Goal: Task Accomplishment & Management: Manage account settings

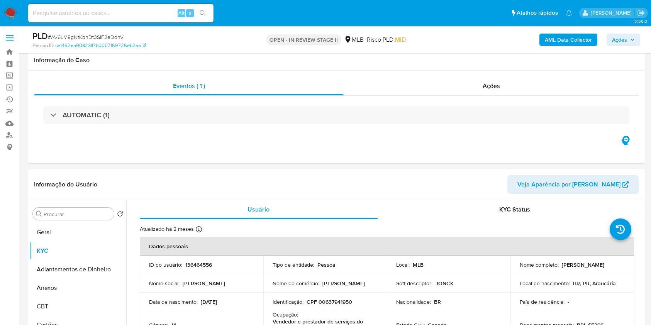
select select "10"
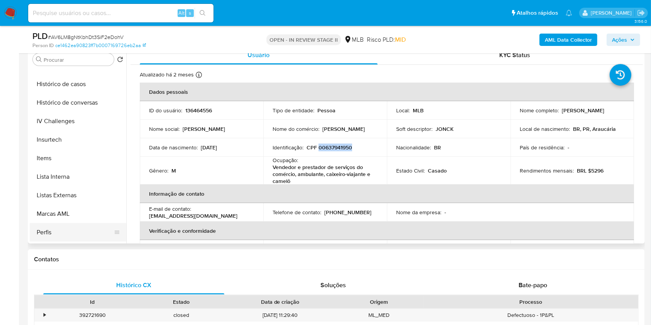
scroll to position [293, 0]
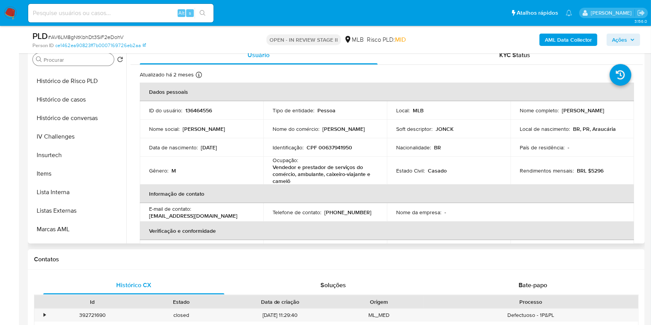
click at [84, 56] on input "Procurar" at bounding box center [77, 59] width 67 height 7
type input "p"
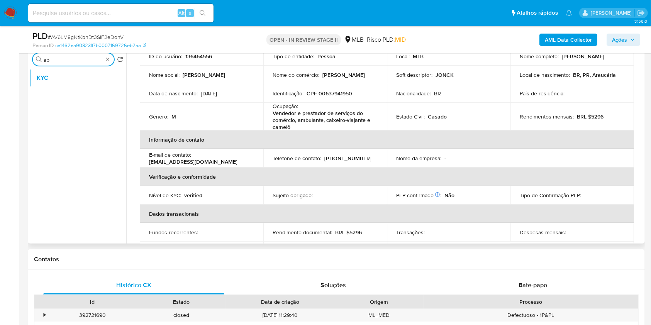
scroll to position [51, 0]
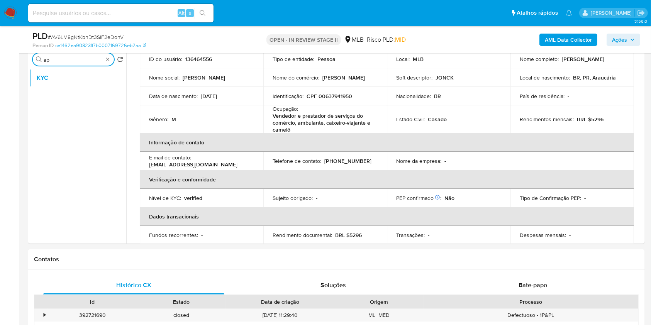
type input "ap"
drag, startPoint x: 145, startPoint y: 14, endPoint x: 149, endPoint y: 15, distance: 4.5
click at [145, 14] on input at bounding box center [120, 13] width 185 height 10
paste input "LzPJao29H7tYvfFMPWXKOiYM"
type input "LzPJao29H7tYvfFMPWXKOiYM"
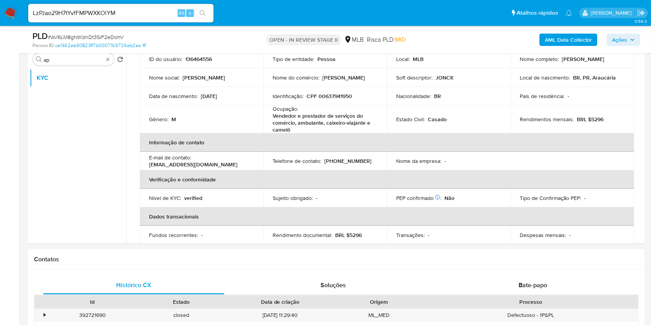
click at [202, 11] on icon "search-icon" at bounding box center [203, 13] width 6 height 6
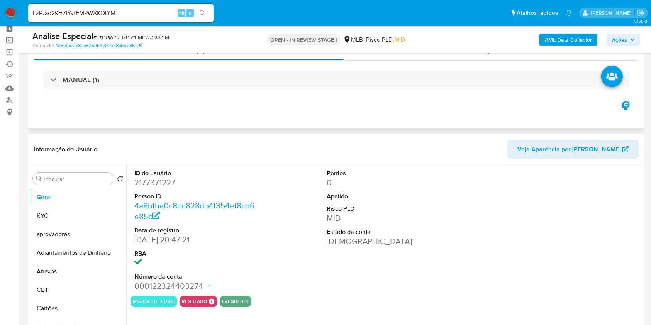
scroll to position [51, 0]
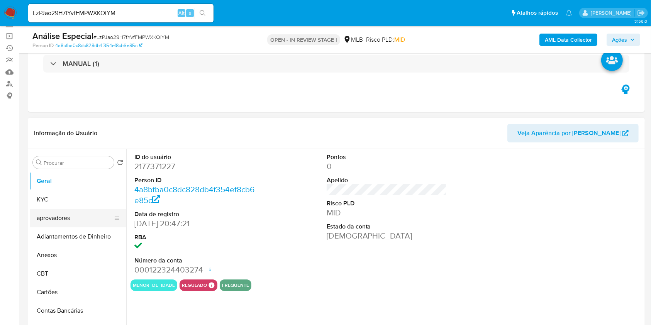
select select "10"
click at [56, 218] on button "aprovadores" at bounding box center [75, 218] width 90 height 19
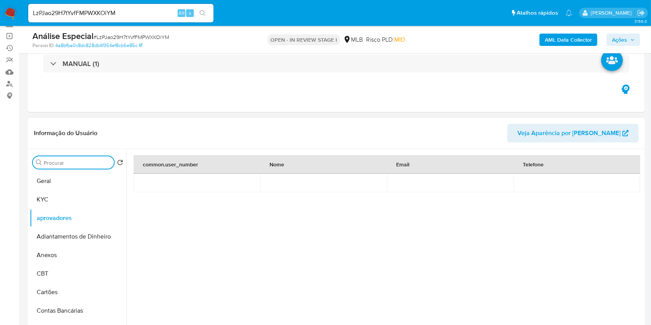
click at [69, 162] on input "Procurar" at bounding box center [77, 162] width 67 height 7
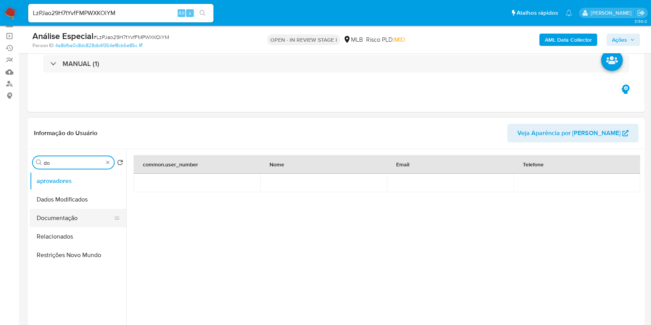
type input "do"
click at [92, 220] on button "Documentação" at bounding box center [75, 218] width 90 height 19
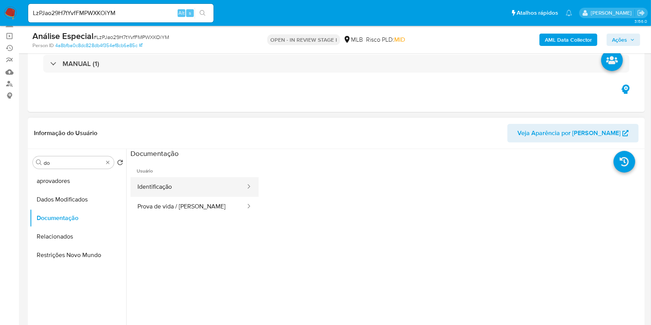
click at [216, 188] on button "Identificação" at bounding box center [188, 187] width 116 height 20
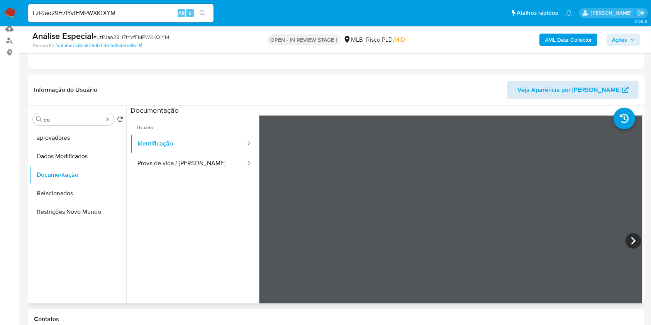
scroll to position [154, 0]
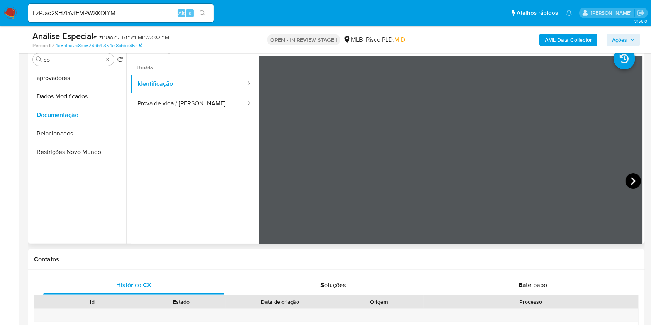
click at [629, 184] on icon at bounding box center [632, 180] width 15 height 15
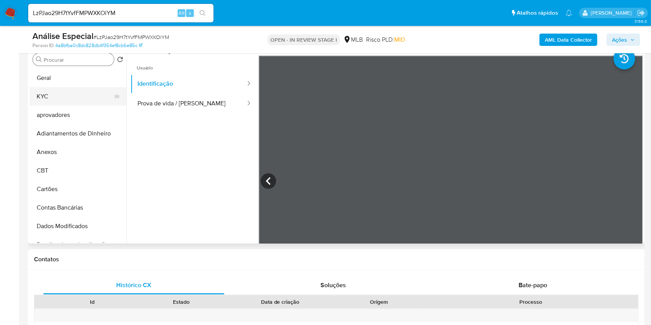
click at [68, 91] on button "KYC" at bounding box center [75, 96] width 90 height 19
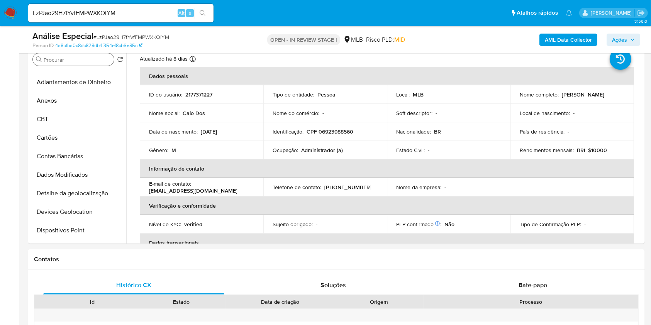
scroll to position [0, 0]
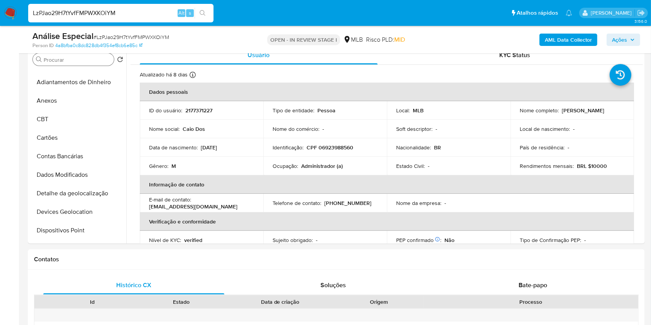
click at [146, 10] on input "LzPJao29H7tYvfFMPWXKOiYM" at bounding box center [120, 13] width 185 height 10
paste input "2177371479"
type input "2177371479"
click at [205, 12] on icon "search-icon" at bounding box center [203, 13] width 6 height 6
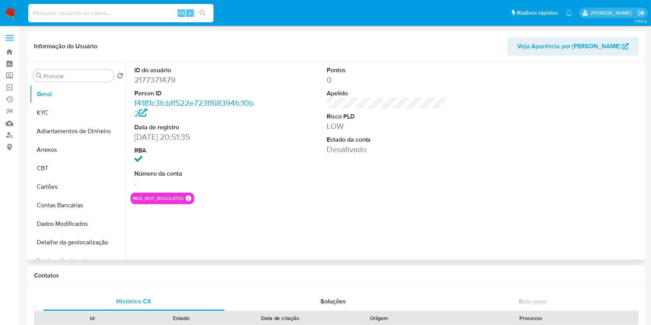
select select "10"
click at [80, 110] on button "KYC" at bounding box center [75, 112] width 90 height 19
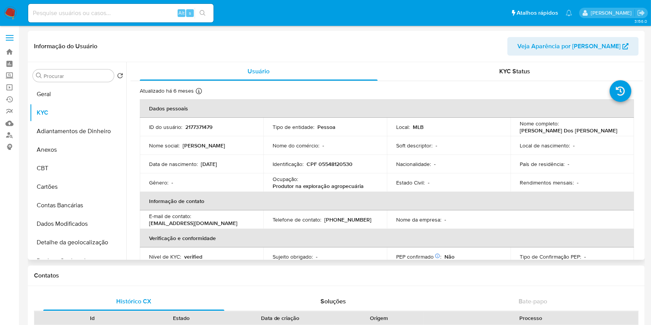
click at [580, 181] on div "Rendimentos mensais : -" at bounding box center [571, 182] width 105 height 7
click at [574, 171] on td "País de residência : -" at bounding box center [572, 164] width 124 height 19
click at [574, 169] on td "País de residência : -" at bounding box center [572, 164] width 124 height 19
click at [330, 164] on p "CPF 05548120530" at bounding box center [329, 164] width 46 height 7
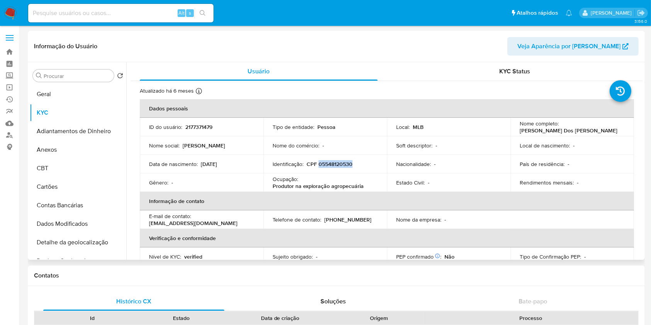
copy p "05548120530"
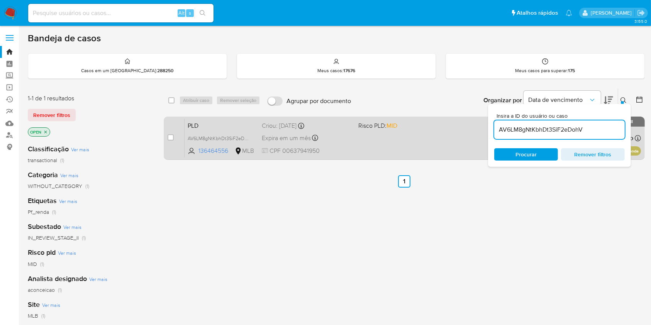
click at [379, 146] on div "PLD AV6LM8gNtKbhDt3SiF2eDohV 136464556 MLB Risco PLD: MID Criou: [DATE] Criou: …" at bounding box center [412, 137] width 456 height 39
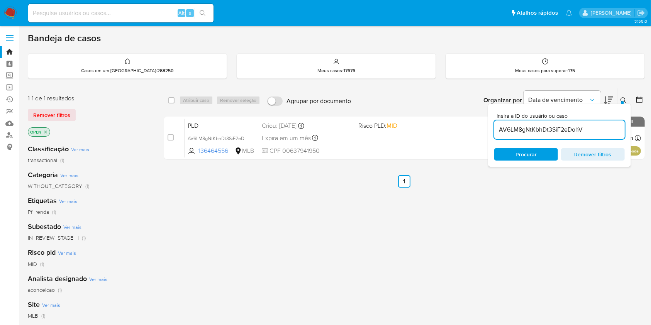
click at [480, 263] on div "select-all-cases-checkbox Atribuir caso Remover seleção Agrupar por documento O…" at bounding box center [404, 263] width 481 height 350
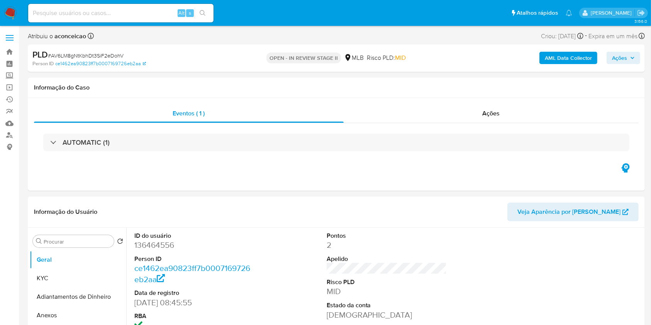
select select "10"
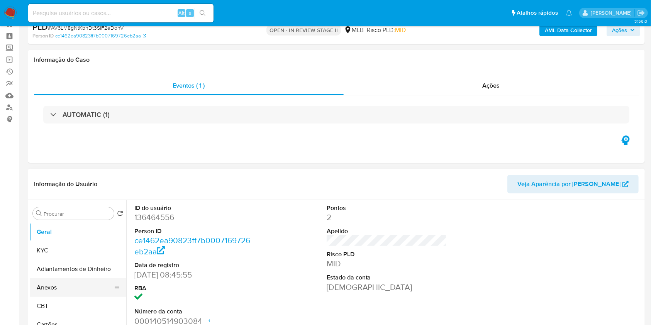
scroll to position [51, 0]
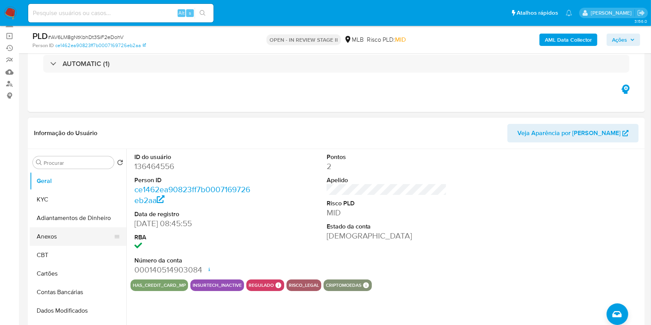
click at [60, 238] on button "Anexos" at bounding box center [75, 236] width 90 height 19
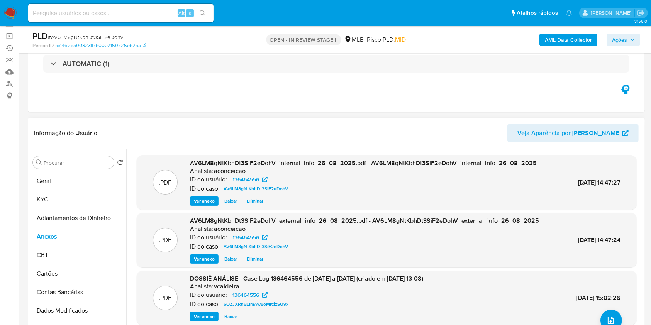
scroll to position [0, 0]
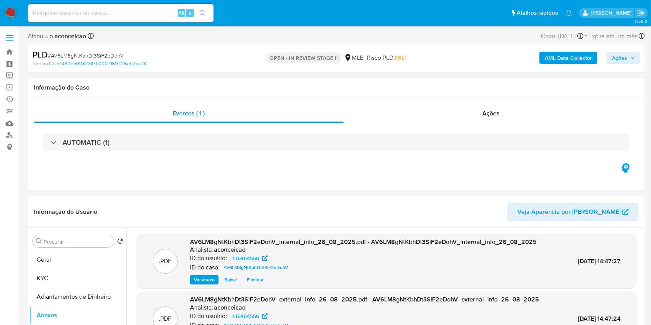
click at [630, 56] on icon "button" at bounding box center [632, 58] width 5 height 5
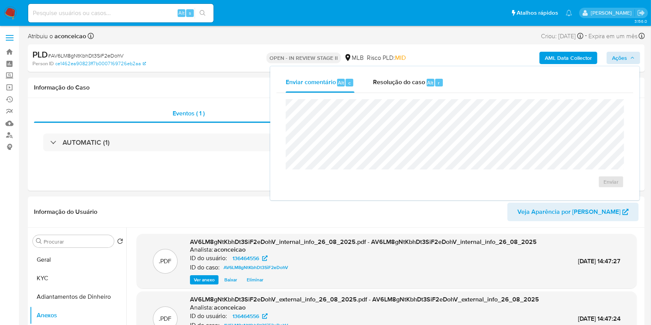
click at [411, 98] on div "Enviar" at bounding box center [454, 143] width 357 height 101
click at [405, 91] on div "Resolução do caso Alt r" at bounding box center [408, 83] width 71 height 20
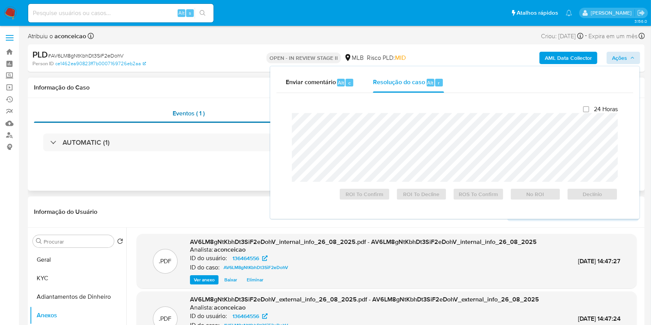
click at [240, 110] on div "Eventos ( 1 )" at bounding box center [189, 113] width 310 height 19
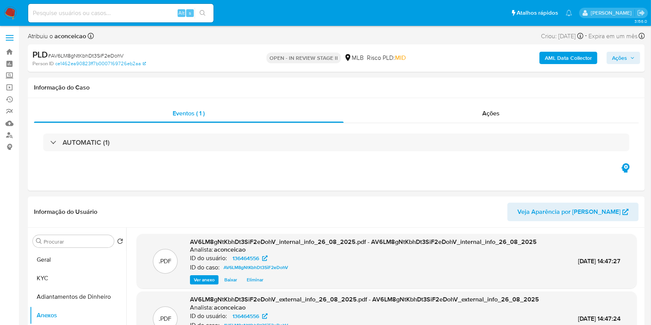
click at [633, 59] on icon "button" at bounding box center [632, 58] width 5 height 5
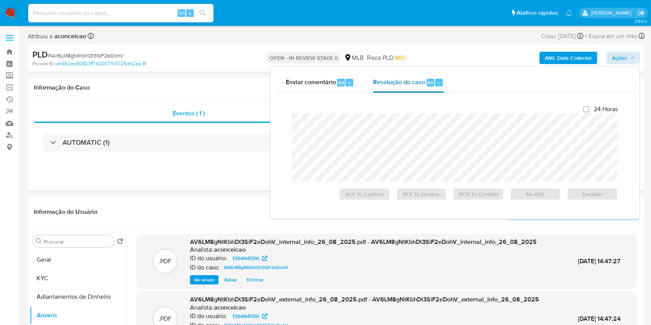
click at [398, 90] on div "Resolução do caso Alt r" at bounding box center [408, 83] width 71 height 20
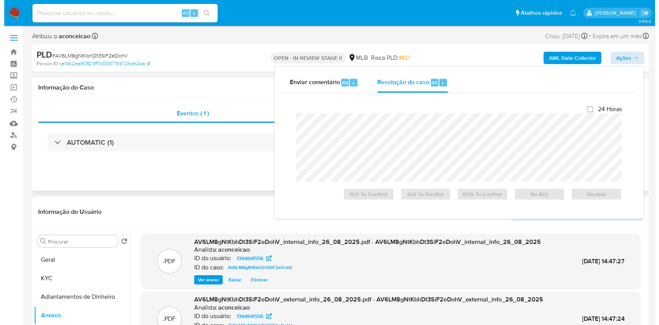
scroll to position [51, 0]
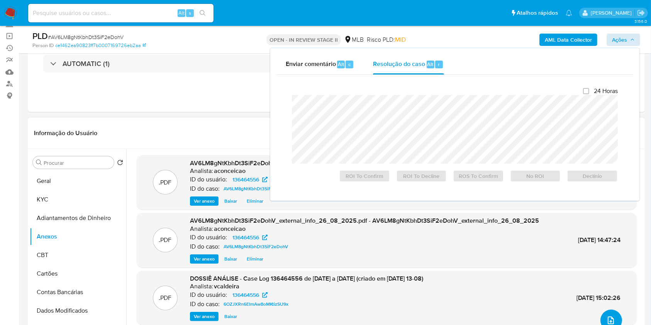
click at [607, 318] on icon "upload-file" at bounding box center [610, 320] width 9 height 9
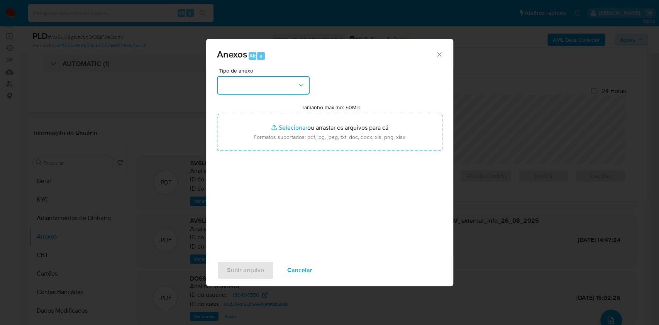
click at [291, 87] on button "button" at bounding box center [263, 85] width 93 height 19
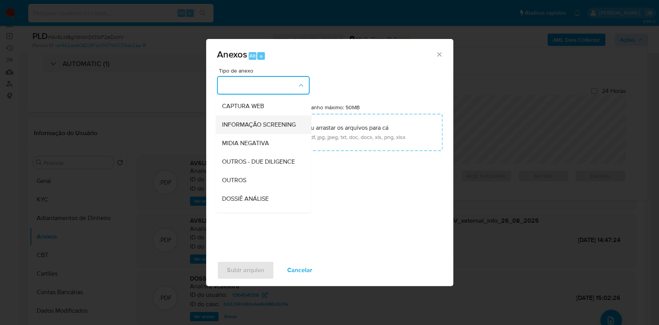
scroll to position [118, 0]
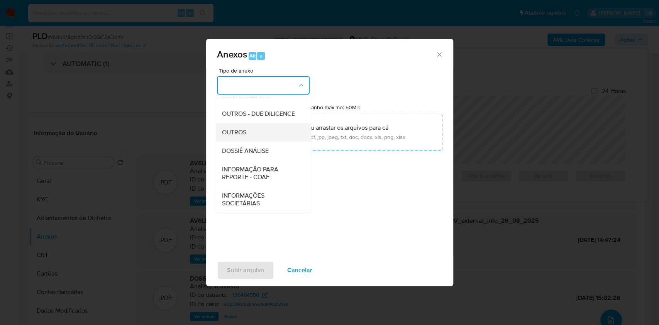
click at [264, 133] on div "OUTROS" at bounding box center [261, 132] width 79 height 19
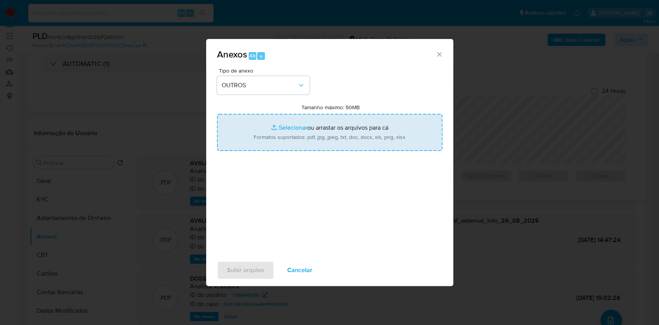
type input "C:\fakepath\Mulan 136464556_Carlos Alexandre Jonck 2025_08_20_17_17_58.pdf"
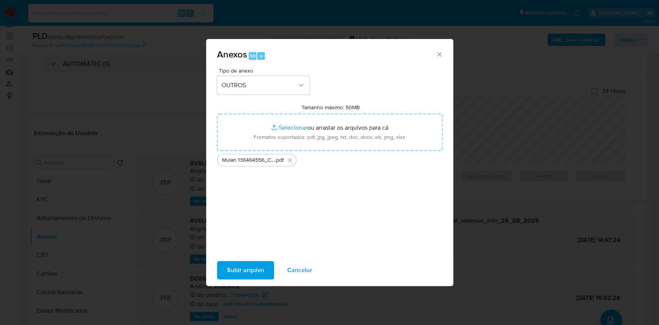
click at [253, 270] on span "Subir arquivo" at bounding box center [245, 270] width 37 height 17
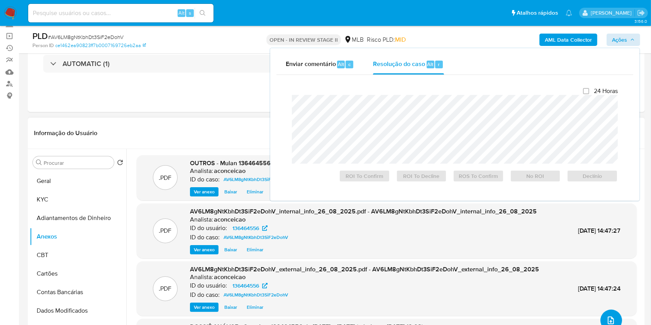
click at [611, 320] on icon "upload-file" at bounding box center [610, 320] width 6 height 8
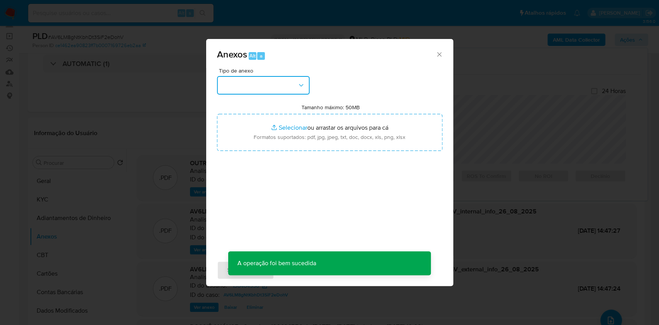
click at [272, 85] on button "button" at bounding box center [263, 85] width 93 height 19
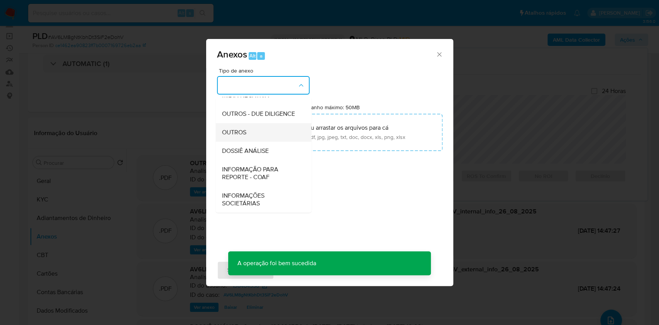
click at [261, 132] on div "OUTROS" at bounding box center [261, 132] width 79 height 19
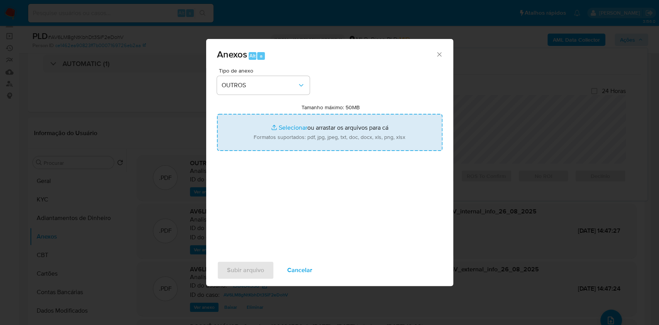
type input "C:\fakepath\SAR - XXXX - CPF 00637941950 - CARLOS ALEXANDRE JONCK.pdf"
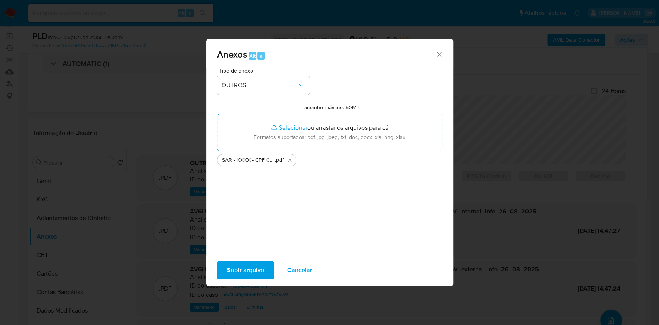
click at [261, 271] on span "Subir arquivo" at bounding box center [245, 270] width 37 height 17
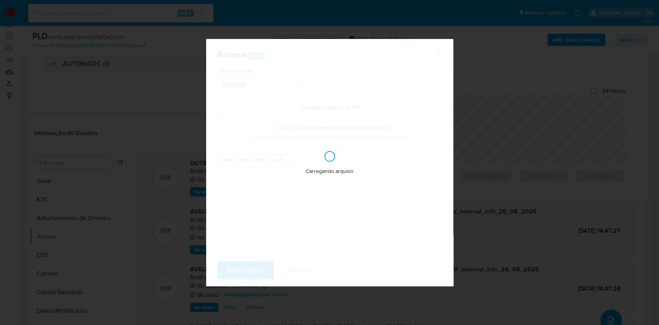
click at [530, 154] on div "Anexos Alt a Tipo de anexo OUTROS Tamanho máximo: 50MB Selecionar arquivos Sele…" at bounding box center [329, 162] width 659 height 325
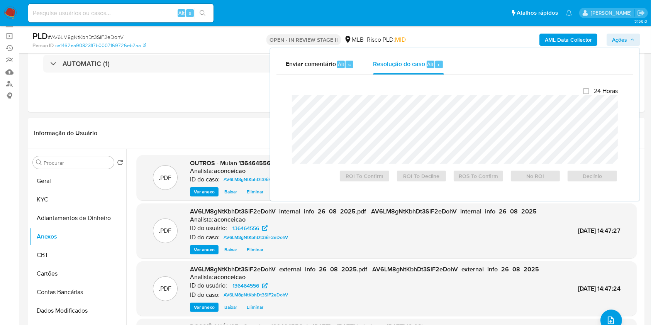
click at [616, 42] on span "Ações" at bounding box center [619, 40] width 15 height 12
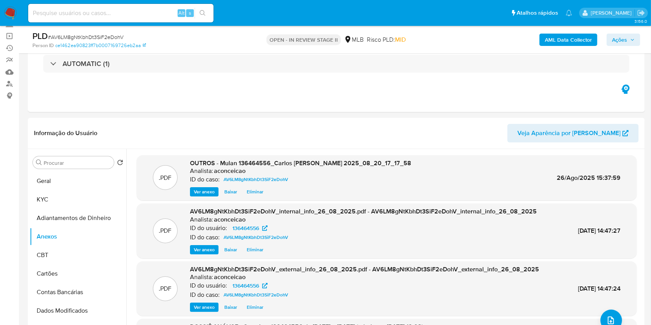
drag, startPoint x: 618, startPoint y: 40, endPoint x: 613, endPoint y: 43, distance: 5.8
click at [613, 43] on span "Ações" at bounding box center [619, 40] width 15 height 12
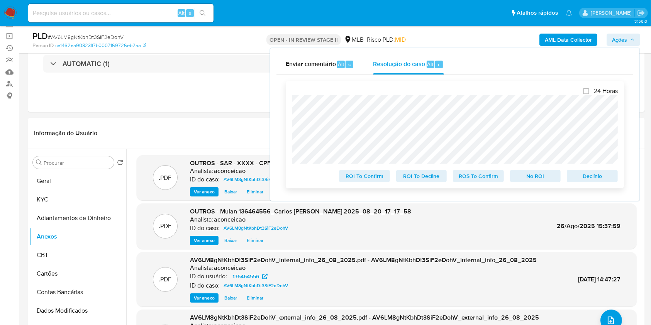
click at [479, 174] on span "ROS To Confirm" at bounding box center [478, 176] width 40 height 11
